Goal: Information Seeking & Learning: Find contact information

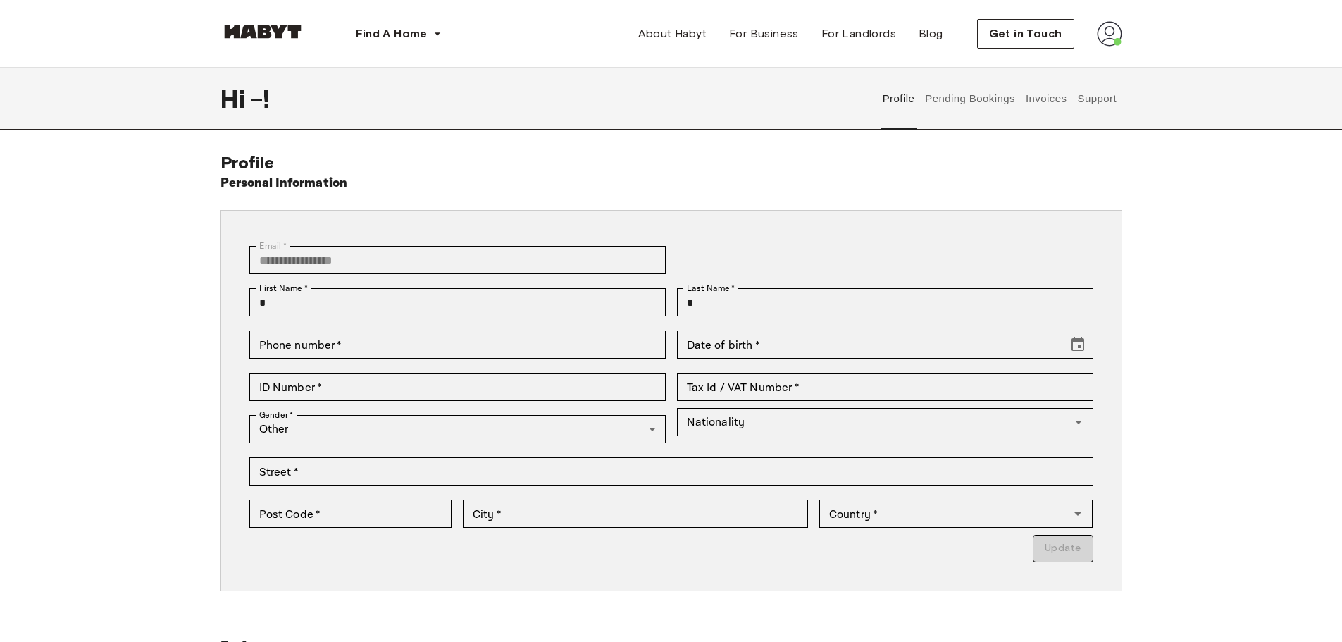
click at [1096, 98] on button "Support" at bounding box center [1097, 99] width 43 height 62
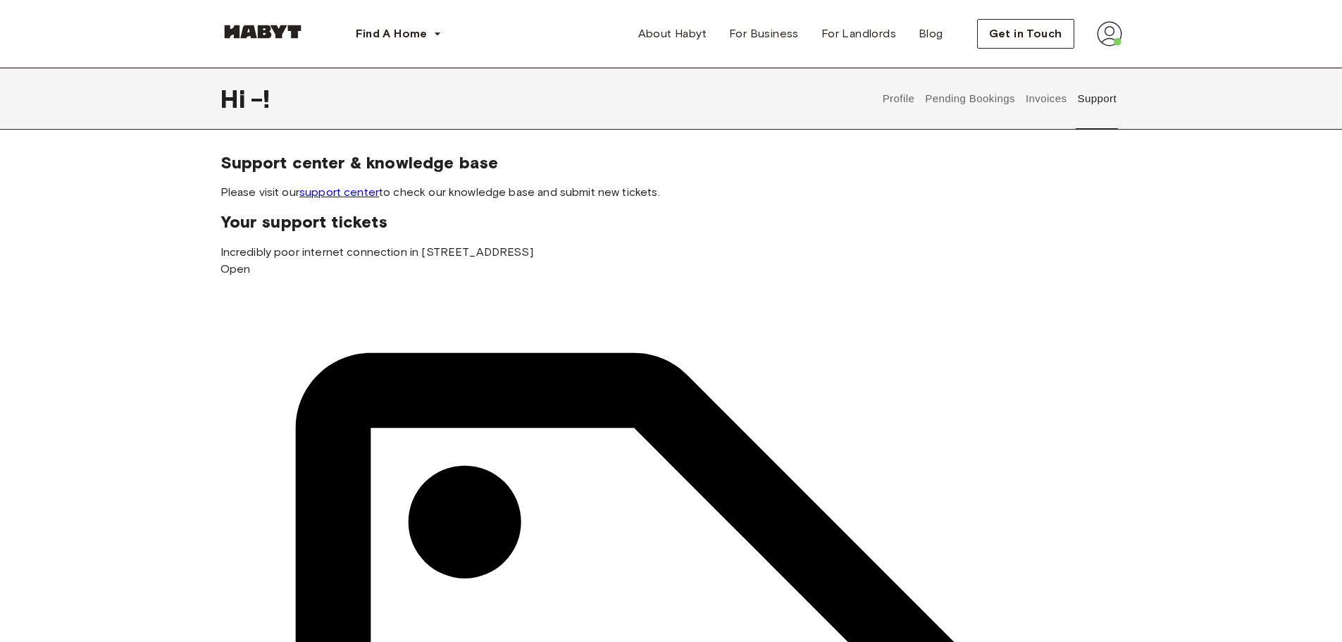
click at [346, 192] on link "support center" at bounding box center [339, 191] width 80 height 13
